Goal: Information Seeking & Learning: Find specific fact

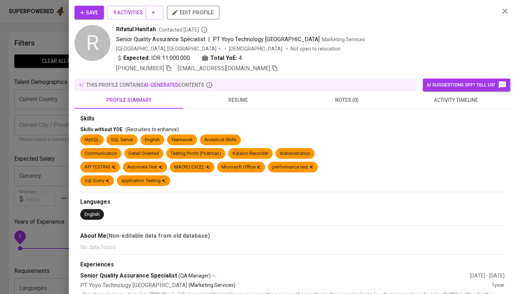
click at [25, 124] on div at bounding box center [258, 147] width 516 height 294
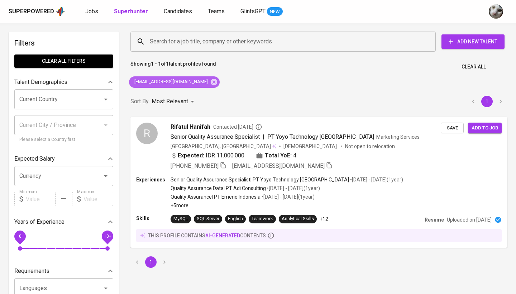
click at [179, 83] on span "[EMAIL_ADDRESS][DOMAIN_NAME]" at bounding box center [170, 81] width 83 height 7
click at [211, 83] on icon at bounding box center [214, 81] width 6 height 6
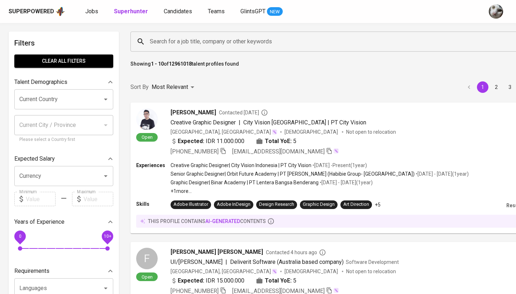
click at [200, 42] on input "Search for a job title, company or other keywords" at bounding box center [325, 42] width 355 height 14
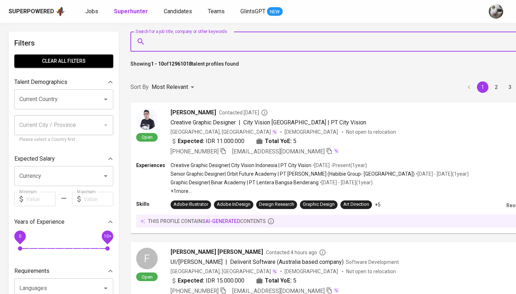
click at [200, 42] on input "Search for a job title, company or other keywords" at bounding box center [325, 42] width 355 height 14
paste input "[EMAIL_ADDRESS][DOMAIN_NAME]"
type input "[EMAIL_ADDRESS][DOMAIN_NAME]"
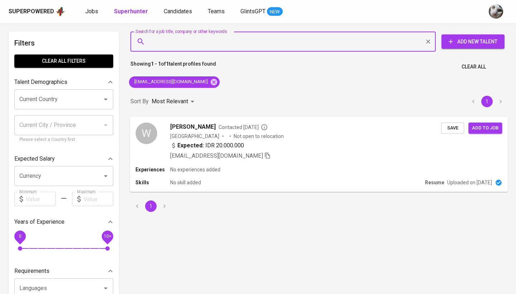
click at [326, 134] on div "Indonesia Not open to relocation" at bounding box center [305, 135] width 271 height 7
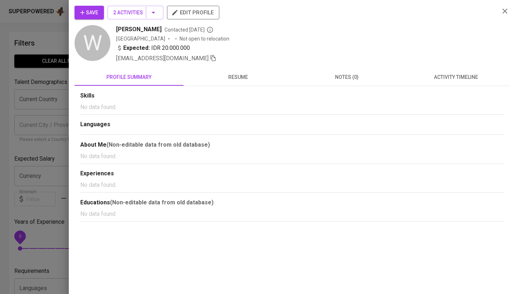
click at [443, 80] on span "activity timeline" at bounding box center [456, 77] width 100 height 9
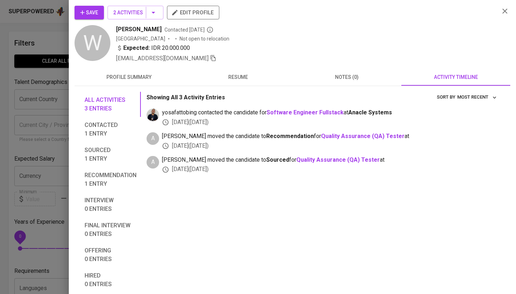
click at [55, 93] on div at bounding box center [258, 147] width 516 height 294
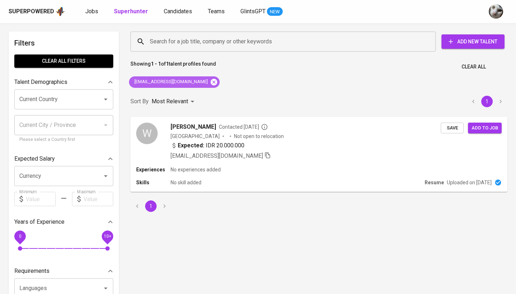
click at [211, 81] on icon at bounding box center [214, 81] width 6 height 6
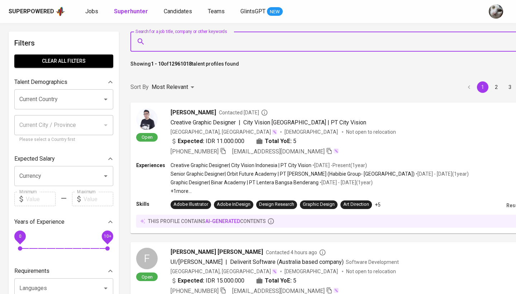
click at [208, 43] on input "Search for a job title, company or other keywords" at bounding box center [325, 42] width 355 height 14
paste input "[EMAIL_ADDRESS][DOMAIN_NAME]"
type input "[EMAIL_ADDRESS][DOMAIN_NAME]"
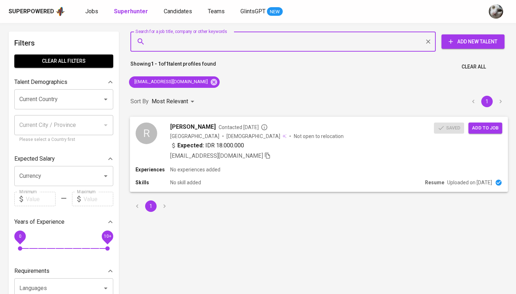
click at [273, 142] on div "Expected: IDR 18.000.000" at bounding box center [302, 146] width 264 height 10
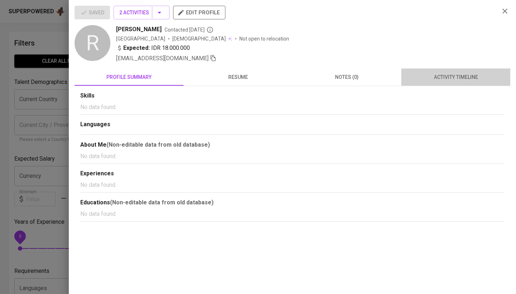
click at [436, 78] on span "activity timeline" at bounding box center [456, 77] width 100 height 9
